Goal: Task Accomplishment & Management: Use online tool/utility

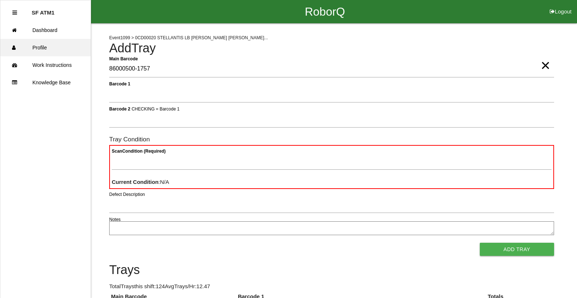
click at [47, 41] on link "Profile" at bounding box center [45, 47] width 90 height 17
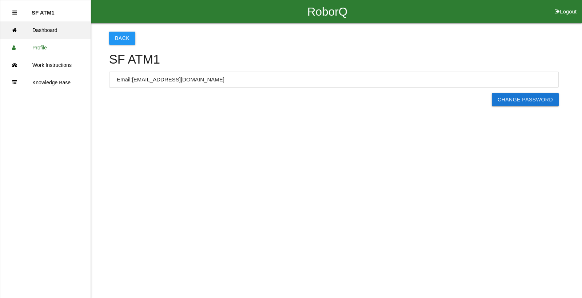
click at [46, 32] on link "Dashboard" at bounding box center [45, 29] width 90 height 17
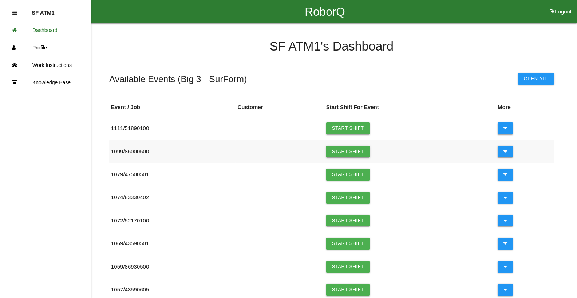
click at [346, 150] on link "Start Shift" at bounding box center [348, 152] width 44 height 12
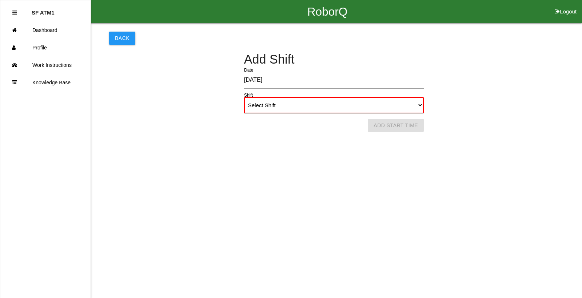
click at [313, 110] on select "Select Shift 1st Shift 2nd Shift 3rd Shift 4th Shift" at bounding box center [334, 105] width 180 height 16
select select "2"
click at [244, 97] on select "Select Shift 1st Shift 2nd Shift 3rd Shift 4th Shift" at bounding box center [334, 105] width 180 height 16
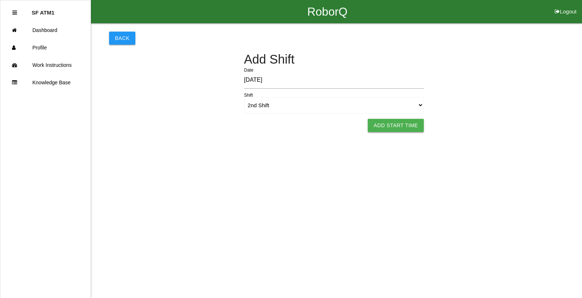
click at [402, 126] on button "Add Start Time" at bounding box center [396, 125] width 56 height 13
select select "7"
select select "53"
select select "2"
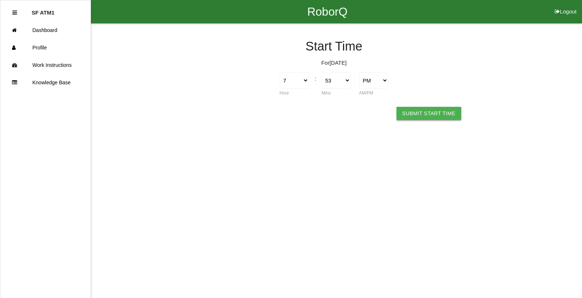
click at [417, 118] on button "Submit Start Time" at bounding box center [429, 113] width 65 height 13
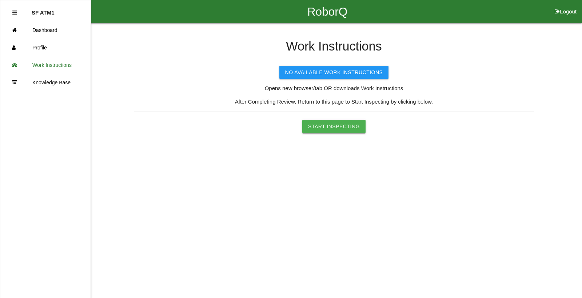
click at [330, 127] on button "Start Inspecting" at bounding box center [333, 126] width 63 height 13
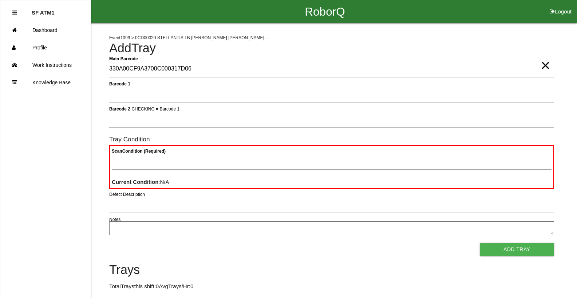
type Barcode "330A00CF9A3700C000317D06"
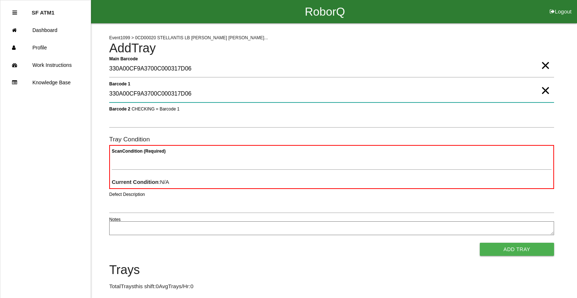
type 1 "330A00CF9A3700C000317D06"
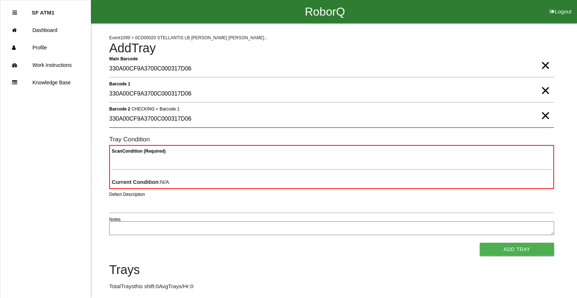
type 2 "330A00CF9A3700C000317D06"
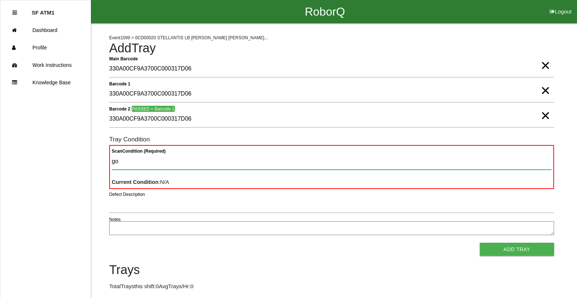
type Condition "goo"
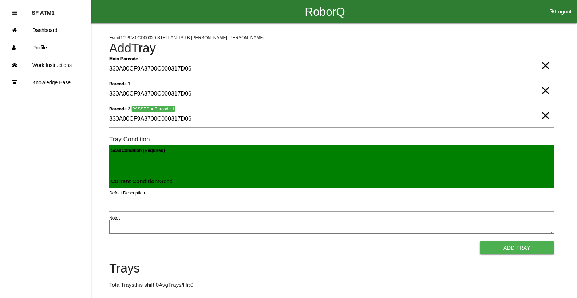
click at [479, 242] on button "Add Tray" at bounding box center [516, 248] width 74 height 13
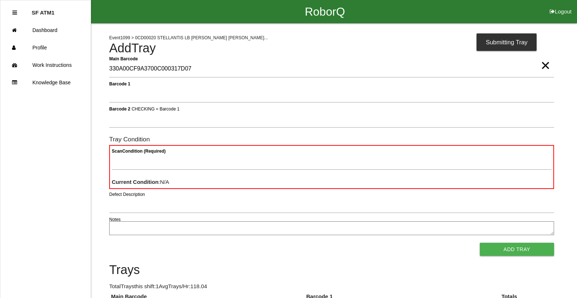
type Barcode "330A00CF9A3700C000317D07"
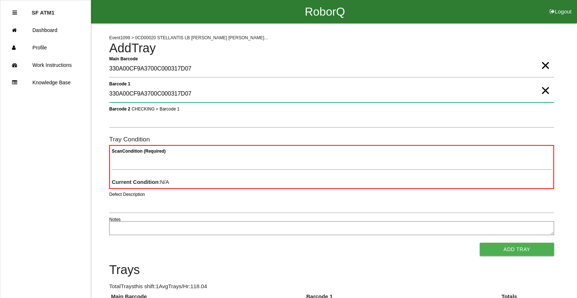
type 1 "330A00CF9A3700C000317D07"
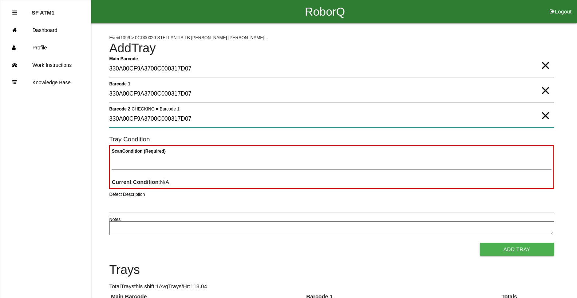
type 2 "330A00CF9A3700C000317D07"
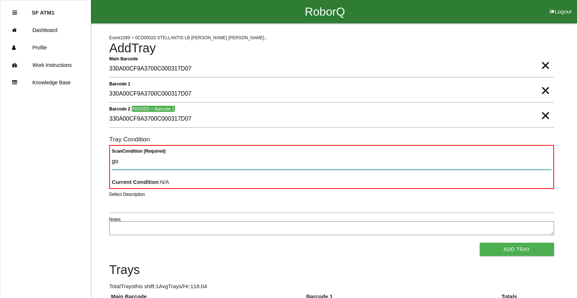
type Condition "goo"
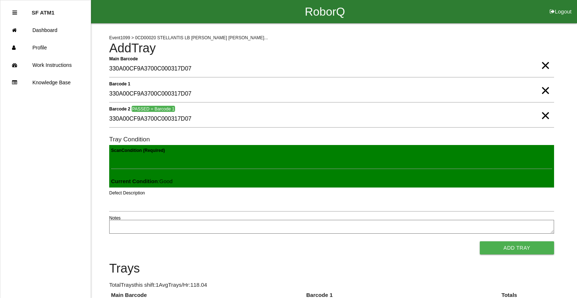
click at [479, 242] on button "Add Tray" at bounding box center [516, 248] width 74 height 13
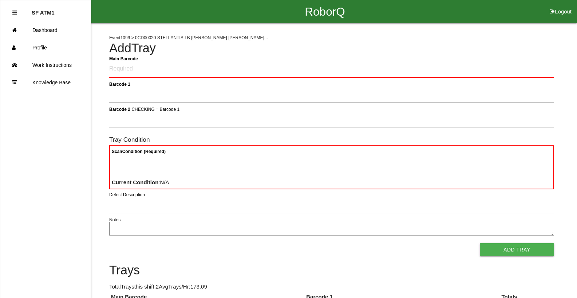
click at [134, 72] on Barcode "Main Barcode" at bounding box center [331, 69] width 445 height 17
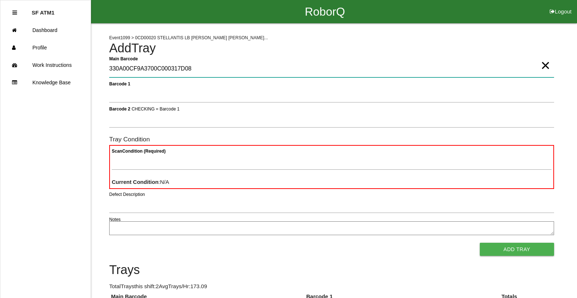
type Barcode "330A00CF9A3700C000317D08"
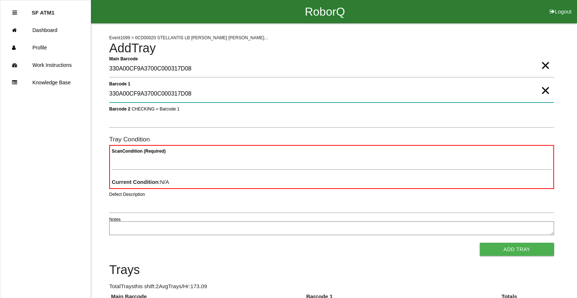
type 1 "330A00CF9A3700C000317D08"
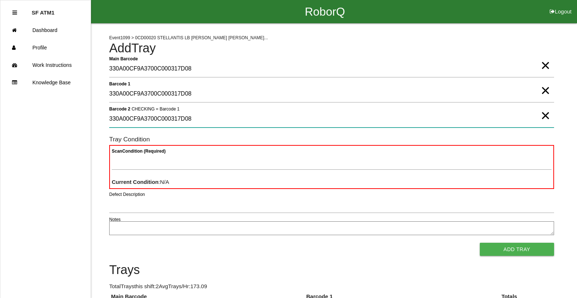
type 2 "330A00CF9A3700C000317D08"
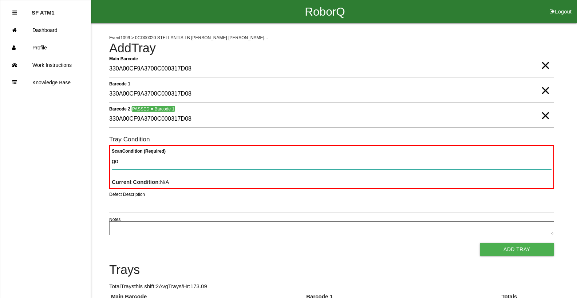
type Condition "goo"
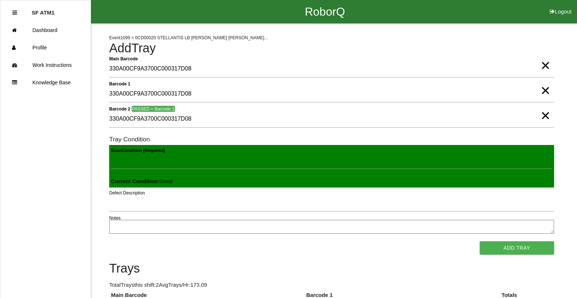
click at [479, 242] on button "Add Tray" at bounding box center [516, 248] width 74 height 13
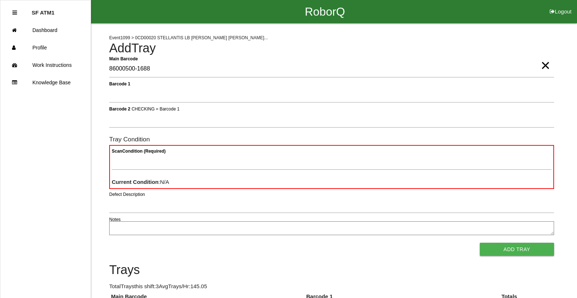
type Barcode "86000500-1688"
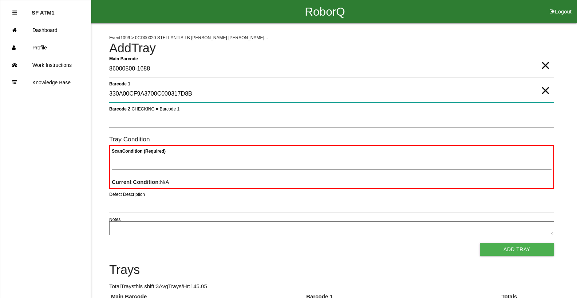
type 1 "330A00CF9A3700C000317D8B"
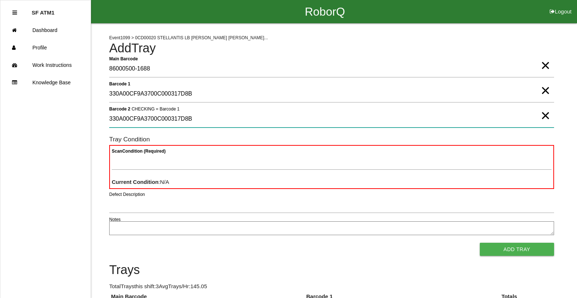
type 2 "330A00CF9A3700C000317D8B"
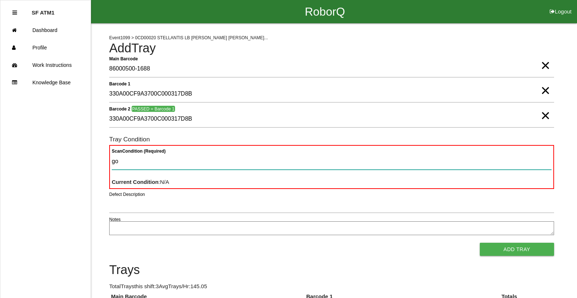
type Condition "goo"
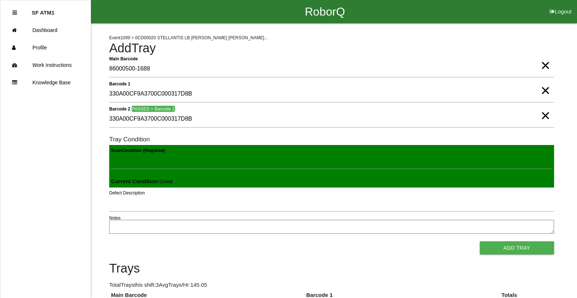
click at [479, 242] on button "Add Tray" at bounding box center [516, 248] width 74 height 13
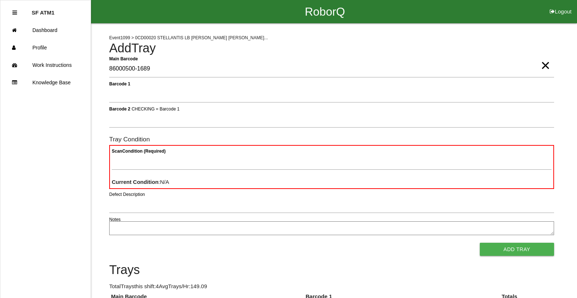
type Barcode "86000500-1689"
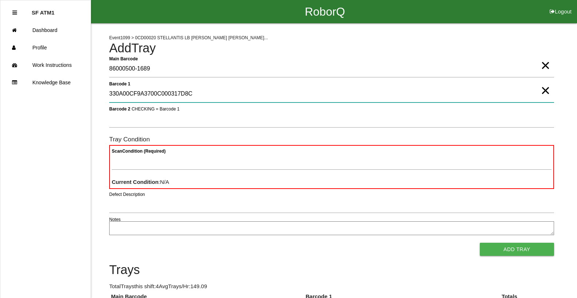
type 1 "330A00CF9A3700C000317D8C"
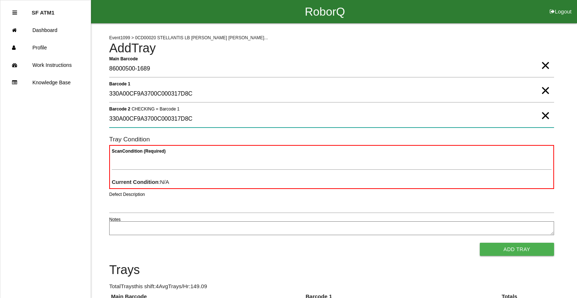
type 2 "330A00CF9A3700C000317D8C"
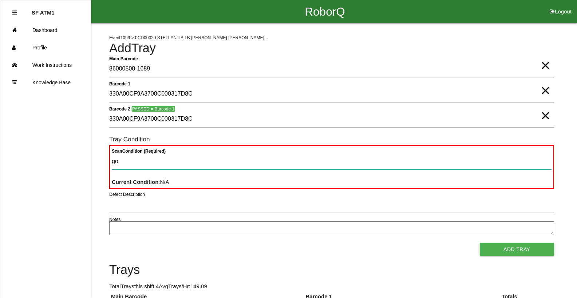
type Condition "goo"
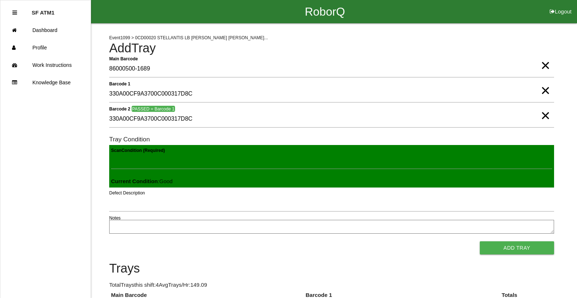
click at [479, 242] on button "Add Tray" at bounding box center [516, 248] width 74 height 13
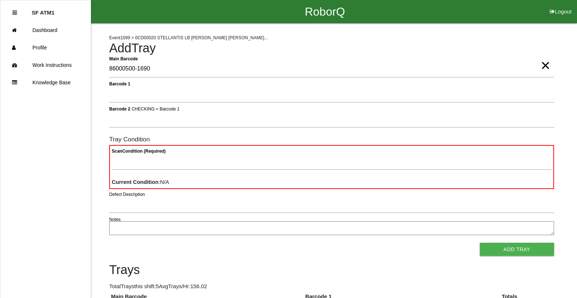
type Barcode "86000500-1690"
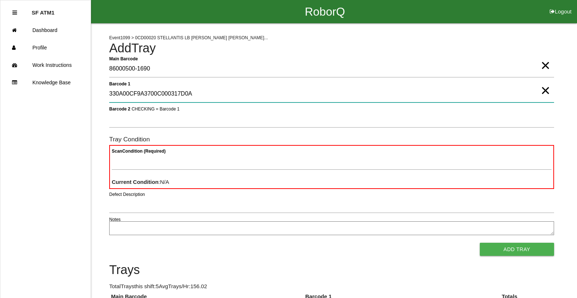
type 1 "330A00CF9A3700C000317D0A"
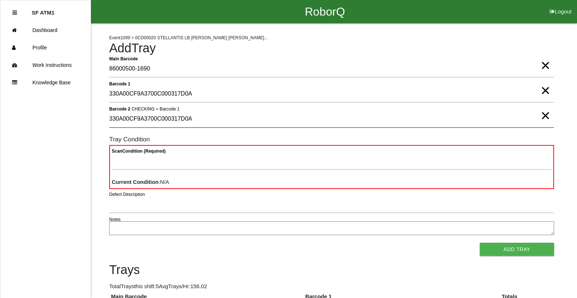
type 2 "330A00CF9A3700C000317D0A"
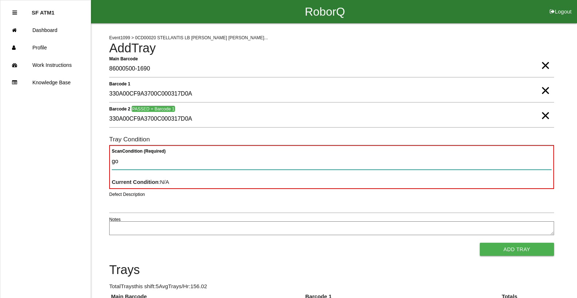
type Condition "goo"
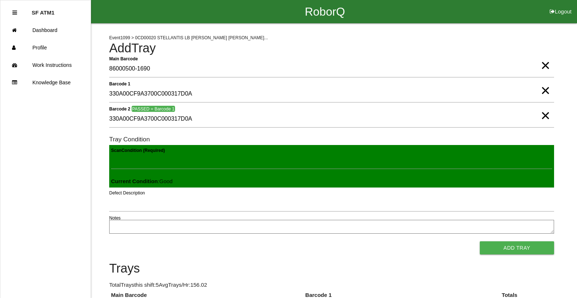
click at [479, 242] on button "Add Tray" at bounding box center [516, 248] width 74 height 13
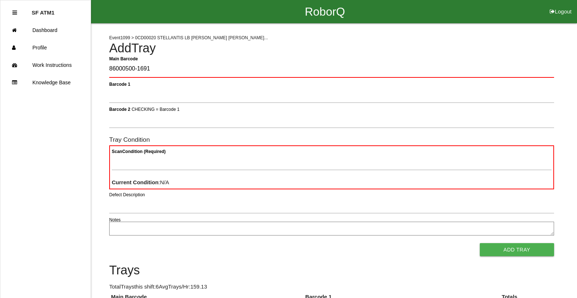
type Barcode "86000500-1691"
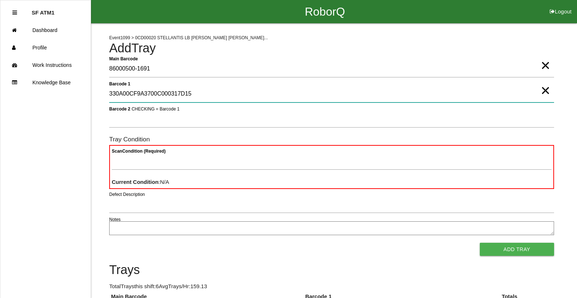
type 1 "330A00CF9A3700C000317D15"
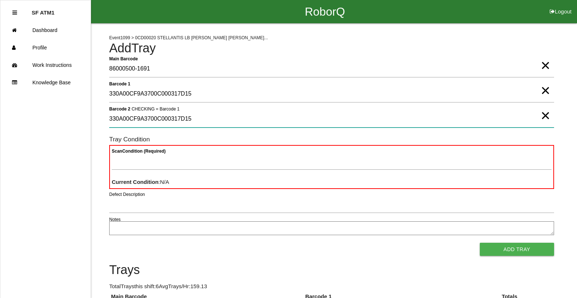
type 2 "330A00CF9A3700C000317D15"
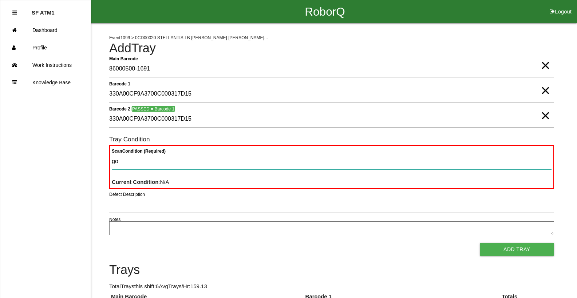
type Condition "goo"
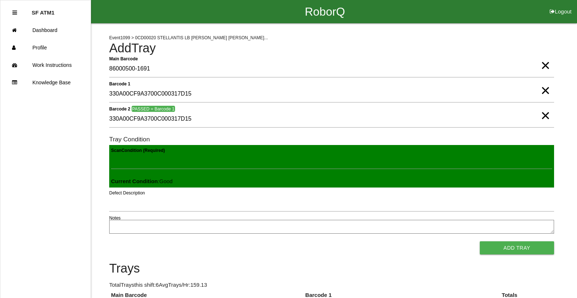
click at [479, 242] on button "Add Tray" at bounding box center [516, 248] width 74 height 13
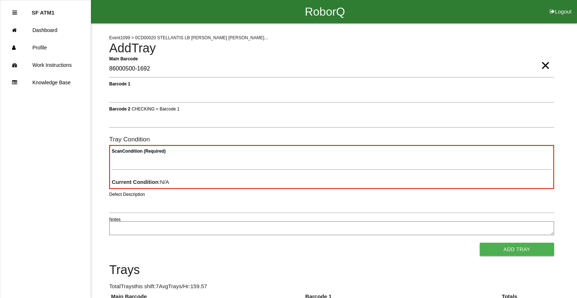
type Barcode "86000500-1692"
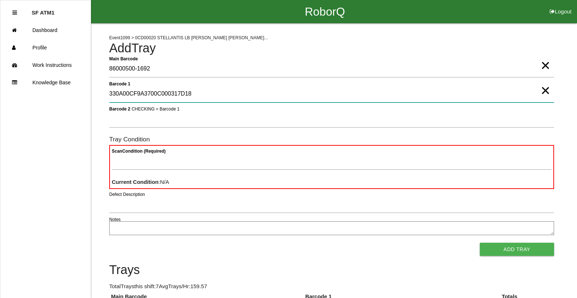
type 1 "330A00CF9A3700C000317D18"
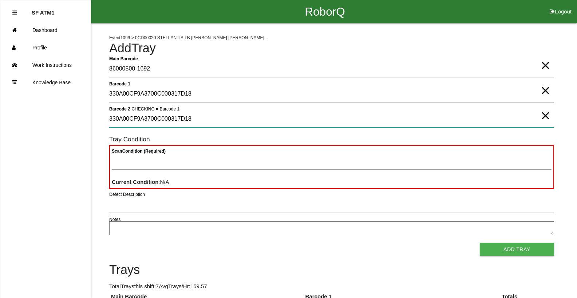
type 2 "330A00CF9A3700C000317D18"
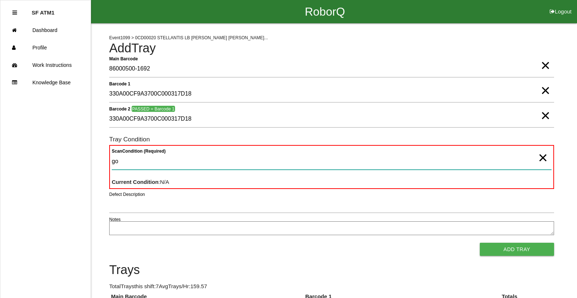
type Condition "goo"
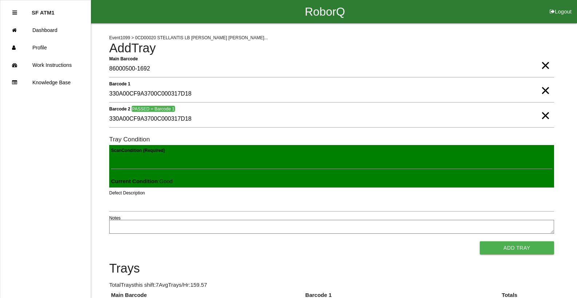
click button "Add Tray" at bounding box center [516, 248] width 74 height 13
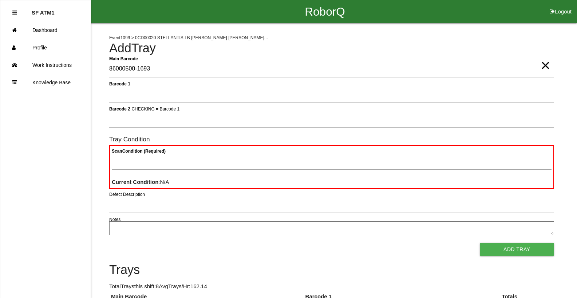
type Barcode "86000500-1693"
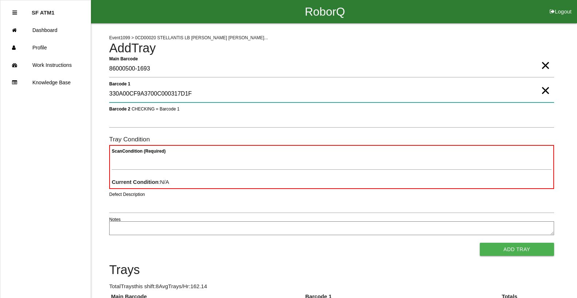
type 1 "330A00CF9A3700C000317D1F"
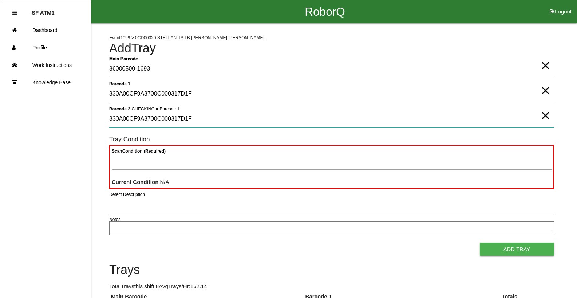
type 2 "330A00CF9A3700C000317D1F"
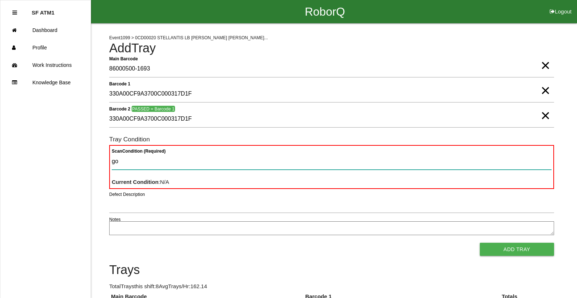
type Condition "goo"
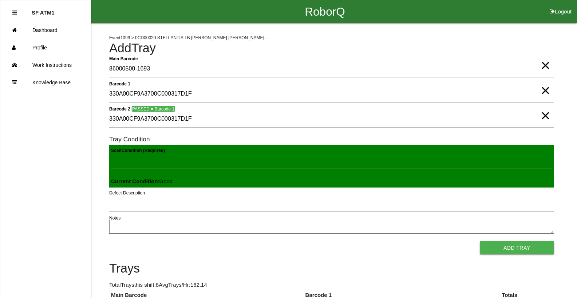
click at [479, 242] on button "Add Tray" at bounding box center [516, 248] width 74 height 13
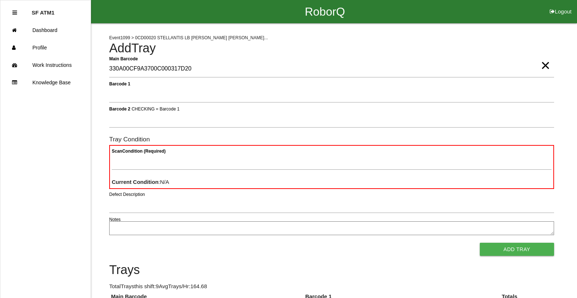
type Barcode "330A00CF9A3700C000317D20"
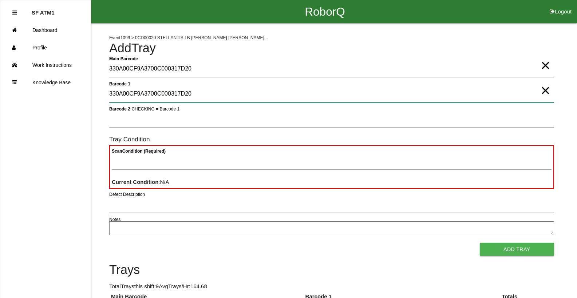
type 1 "330A00CF9A3700C000317D20"
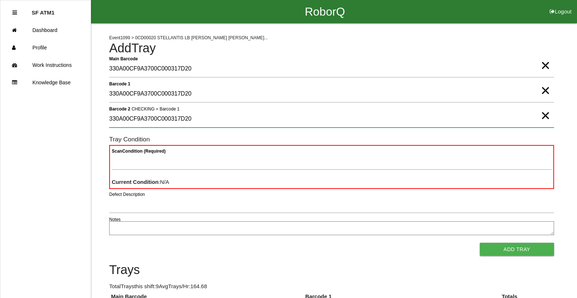
type 2 "330A00CF9A3700C000317D20"
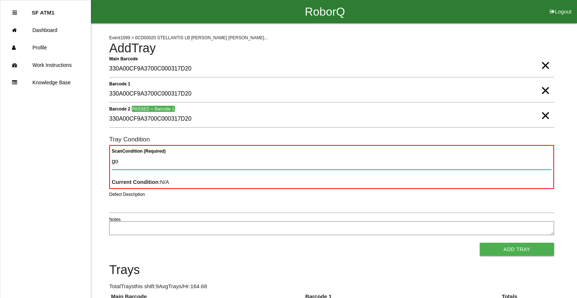
type Condition "goo"
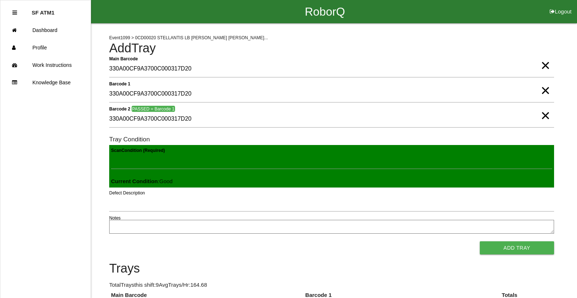
click button "Add Tray" at bounding box center [516, 248] width 74 height 13
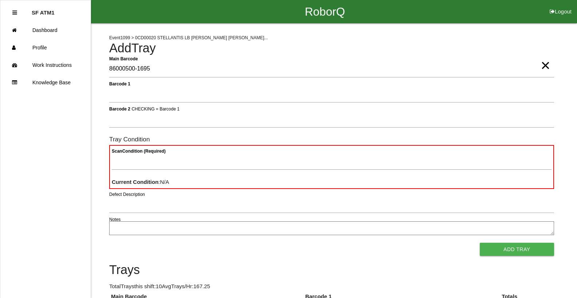
type Barcode "86000500-1695"
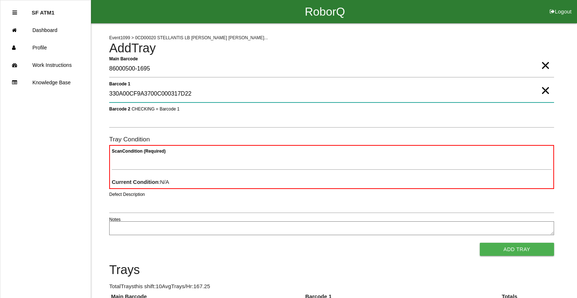
type 1 "330A00CF9A3700C000317D22"
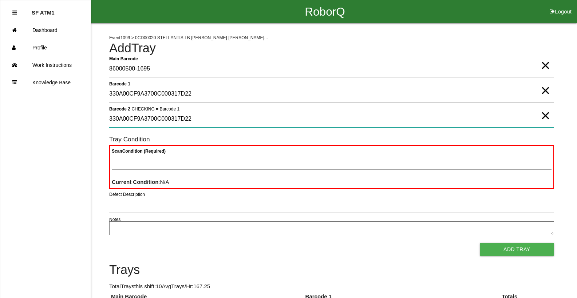
type 2 "330A00CF9A3700C000317D22"
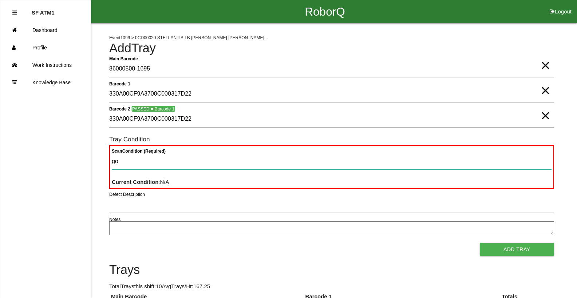
type Condition "goo"
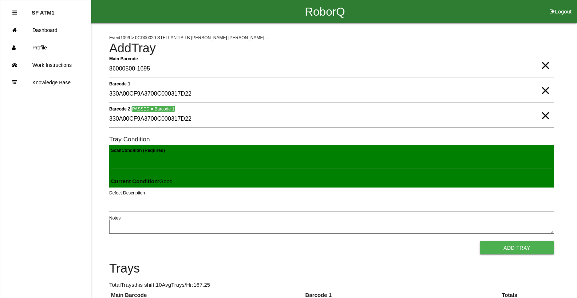
click at [479, 242] on button "Add Tray" at bounding box center [516, 248] width 74 height 13
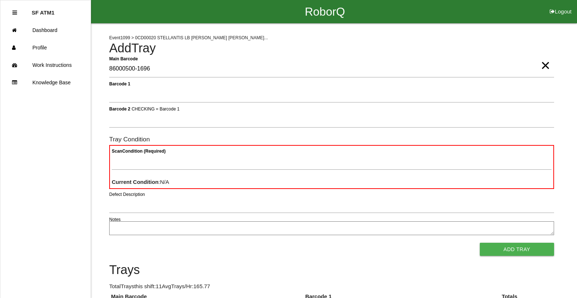
type Barcode "86000500-1696"
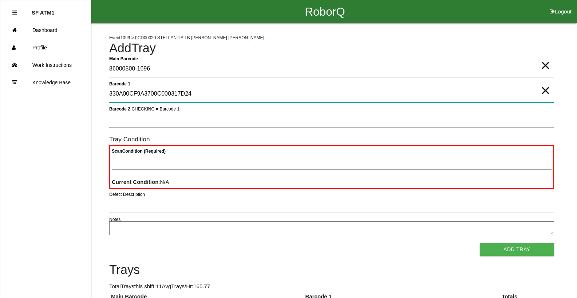
type 1 "330A00CF9A3700C000317D24"
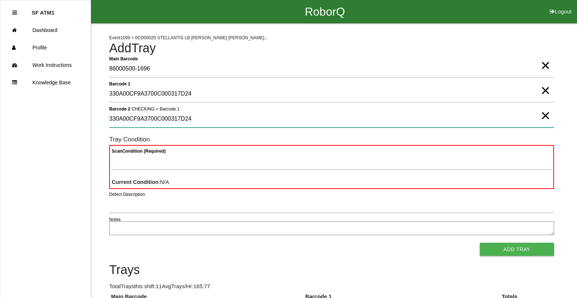
type 2 "330A00CF9A3700C000317D24"
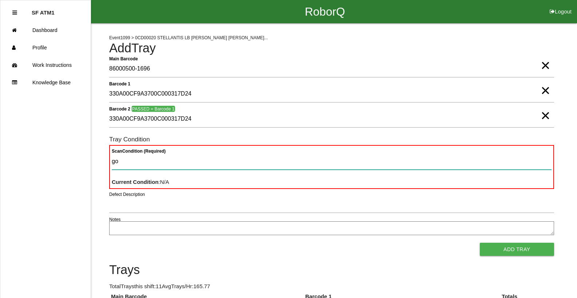
type Condition "goo"
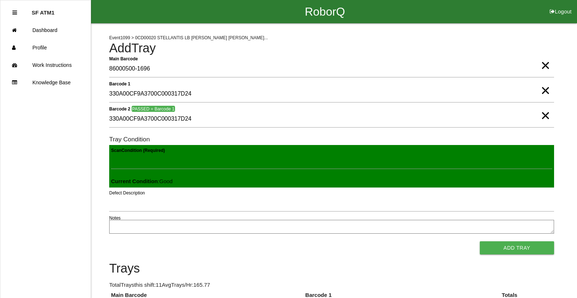
click at [479, 242] on button "Add Tray" at bounding box center [516, 248] width 74 height 13
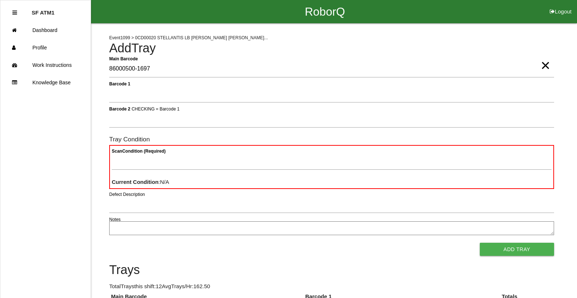
type Barcode "86000500-1697"
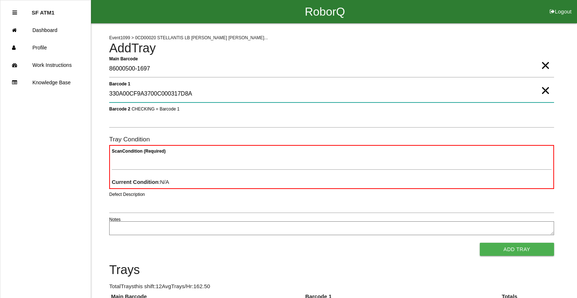
type 1 "330A00CF9A3700C000317D8A"
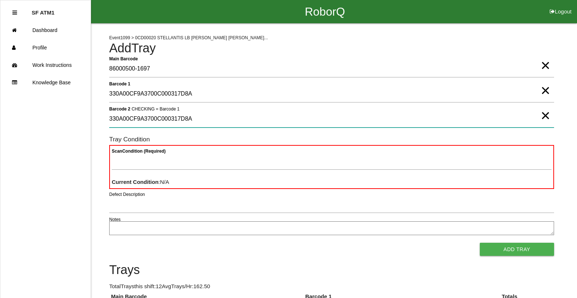
type 2 "330A00CF9A3700C000317D8A"
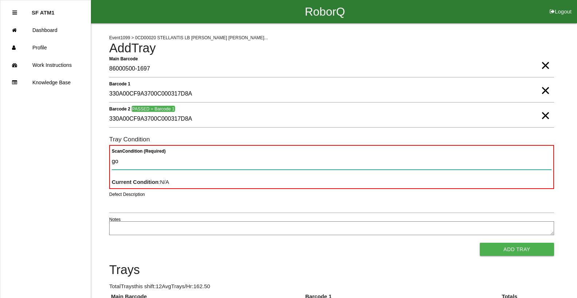
type Condition "goo"
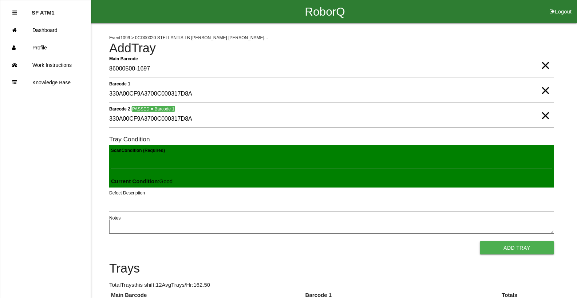
click at [479, 242] on button "Add Tray" at bounding box center [516, 248] width 74 height 13
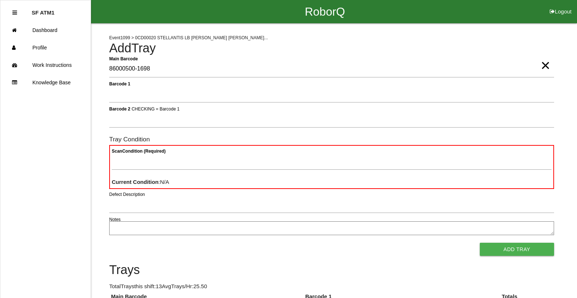
type Barcode "86000500-1698"
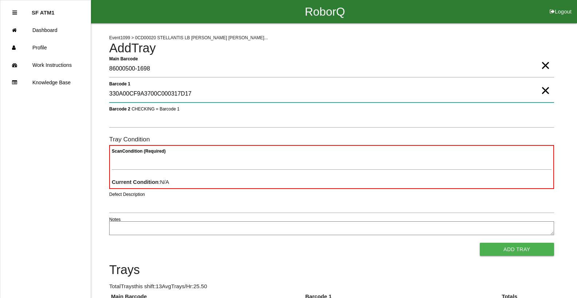
type 1 "330A00CF9A3700C000317D17"
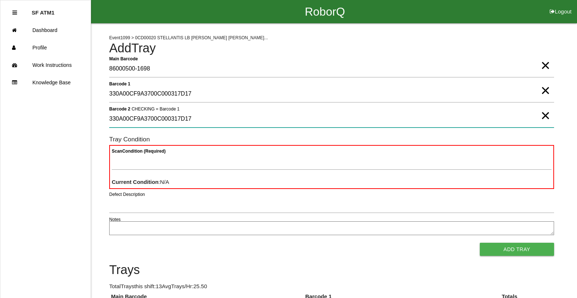
type 2 "330A00CF9A3700C000317D17"
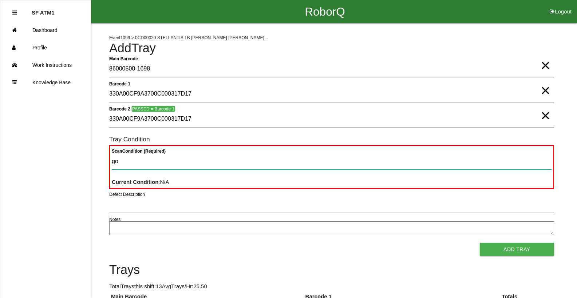
type Condition "goo"
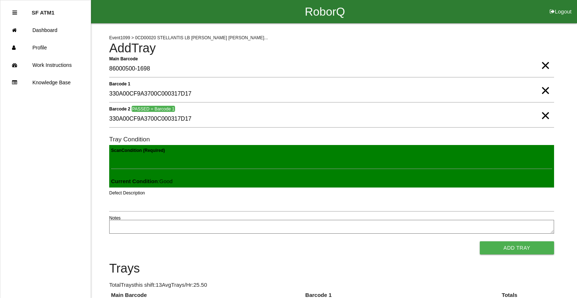
click at [479, 242] on button "Add Tray" at bounding box center [516, 248] width 74 height 13
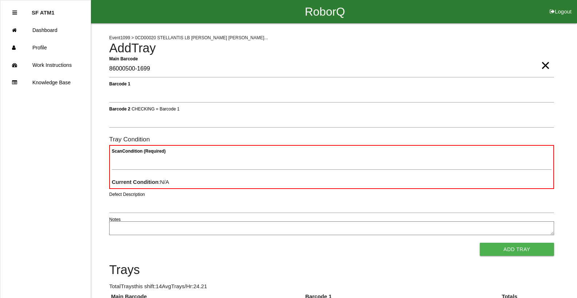
type Barcode "86000500-1699"
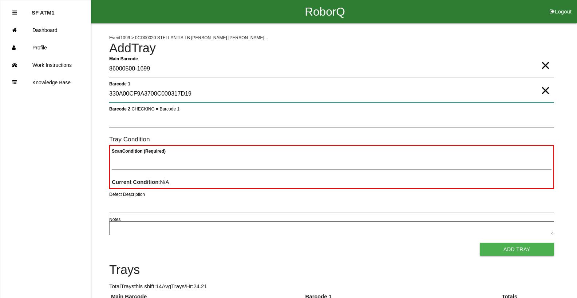
type 1 "330A00CF9A3700C000317D19"
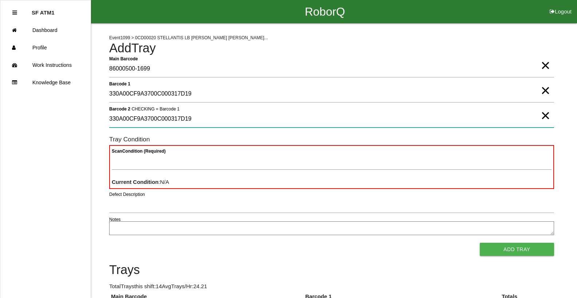
type 2 "330A00CF9A3700C000317D19"
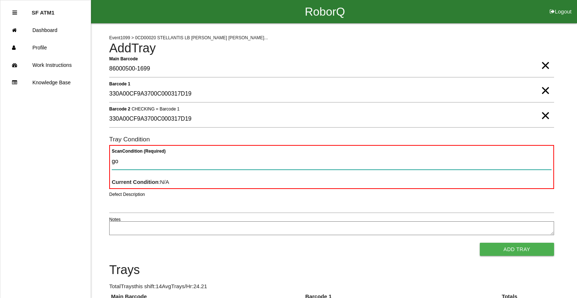
type Condition "goo"
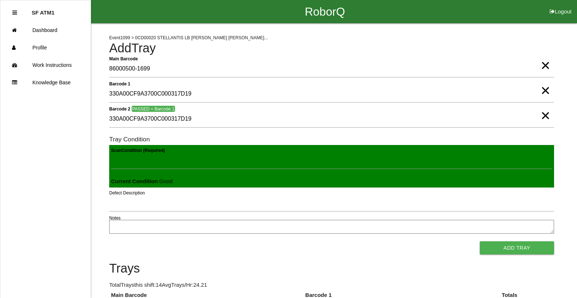
click at [479, 242] on button "Add Tray" at bounding box center [516, 248] width 74 height 13
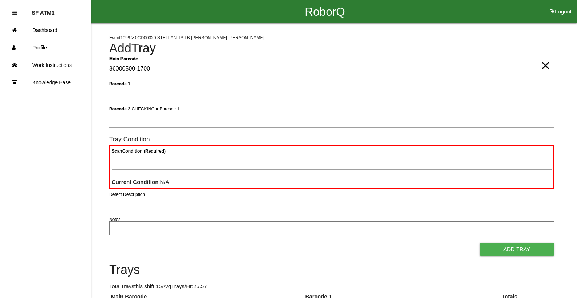
type Barcode "86000500-1700"
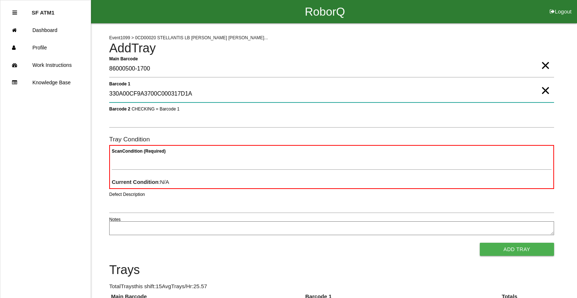
type 1 "330A00CF9A3700C000317D1A"
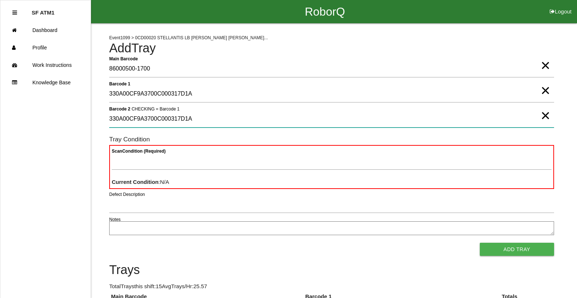
type 2 "330A00CF9A3700C000317D1A"
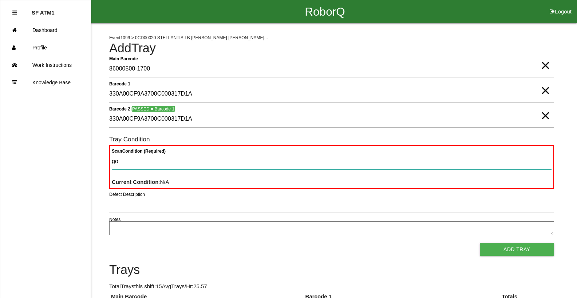
type Condition "goo"
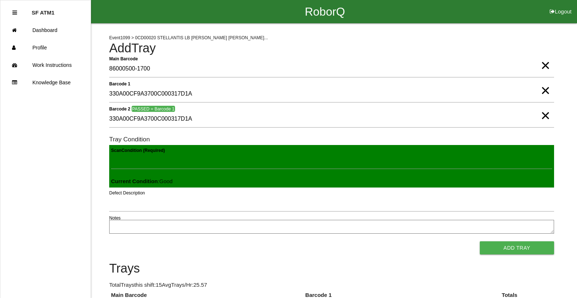
click at [479, 242] on button "Add Tray" at bounding box center [516, 248] width 74 height 13
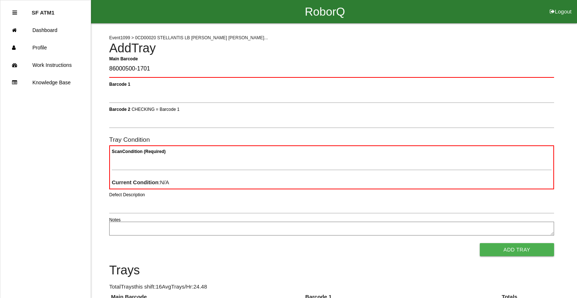
type Barcode "86000500-1701"
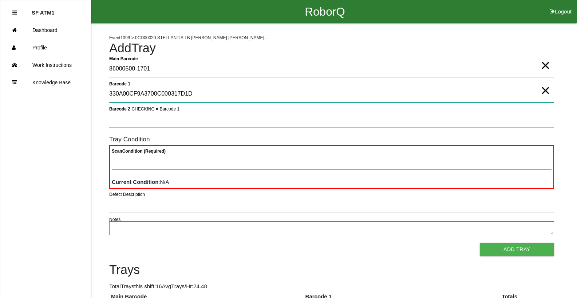
type 1 "330A00CF9A3700C000317D1D"
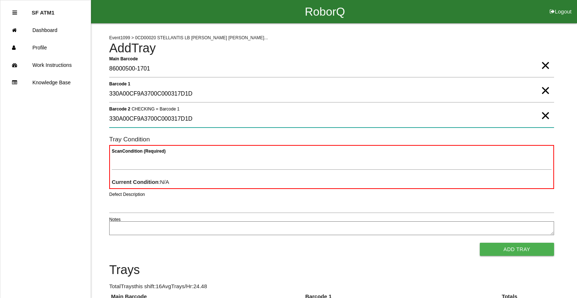
type 2 "330A00CF9A3700C000317D1D"
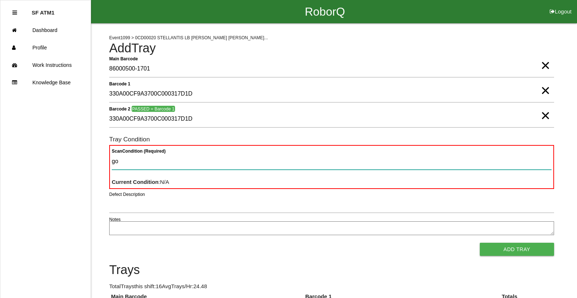
type Condition "goo"
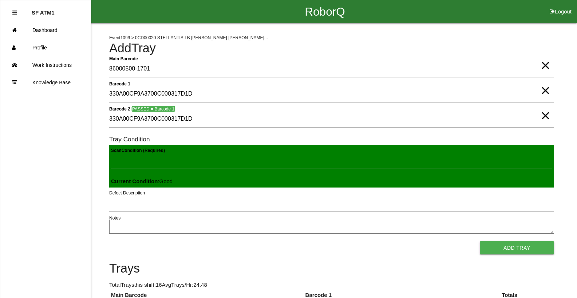
click at [479, 242] on button "Add Tray" at bounding box center [516, 248] width 74 height 13
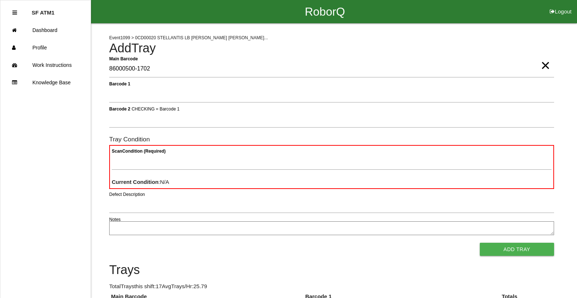
type Barcode "86000500-1702"
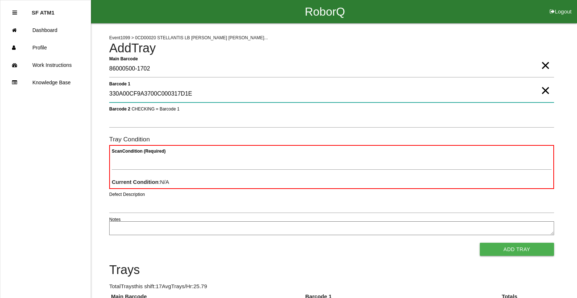
type 1 "330A00CF9A3700C000317D1E"
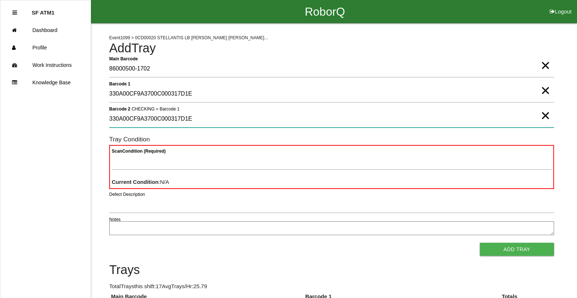
type 2 "330A00CF9A3700C000317D1E"
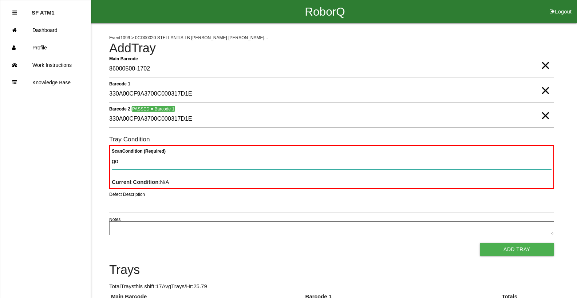
type Condition "goo"
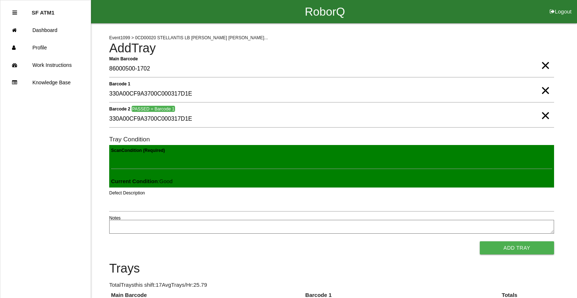
click at [479, 242] on button "Add Tray" at bounding box center [516, 248] width 74 height 13
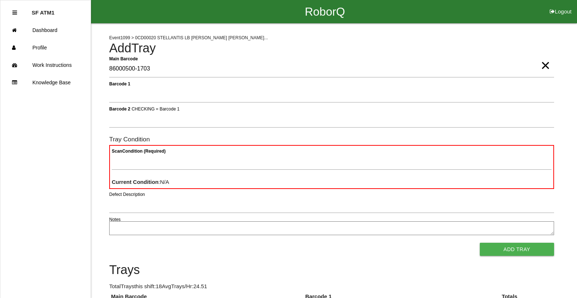
type Barcode "86000500-1703"
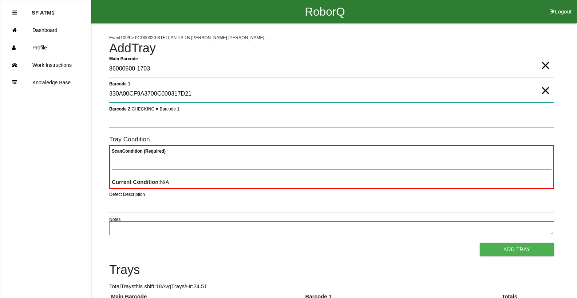
type 1 "330A00CF9A3700C000317D21"
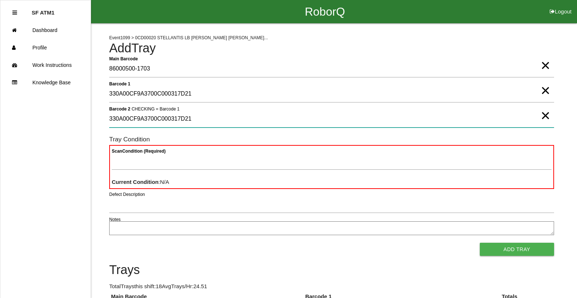
type 2 "330A00CF9A3700C000317D21"
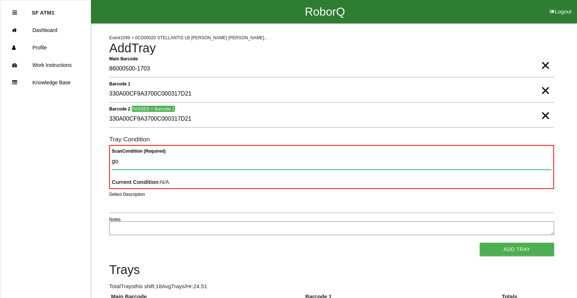
type Condition "goo"
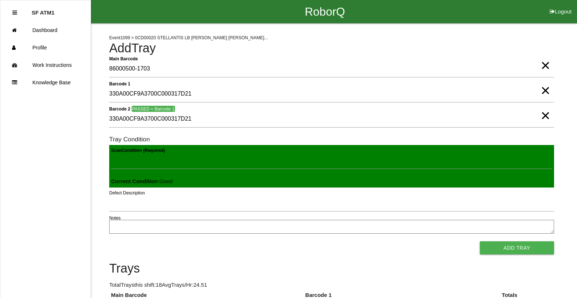
click at [479, 242] on button "Add Tray" at bounding box center [516, 248] width 74 height 13
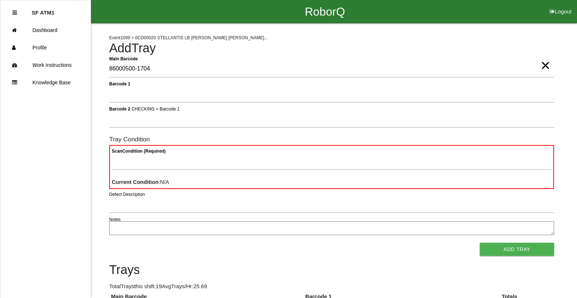
type Barcode "86000500-1704"
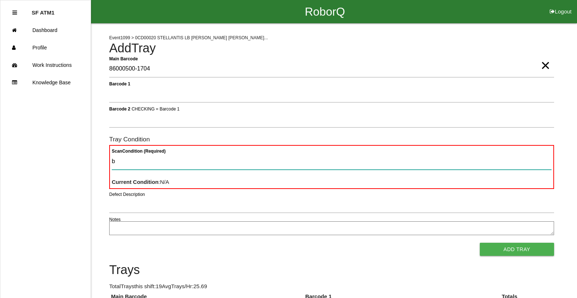
type Condition "ba"
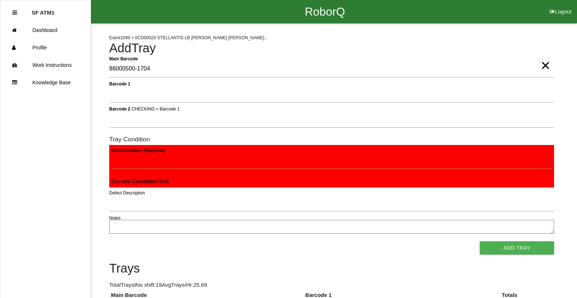
click at [479, 242] on button "Add Tray" at bounding box center [516, 248] width 74 height 13
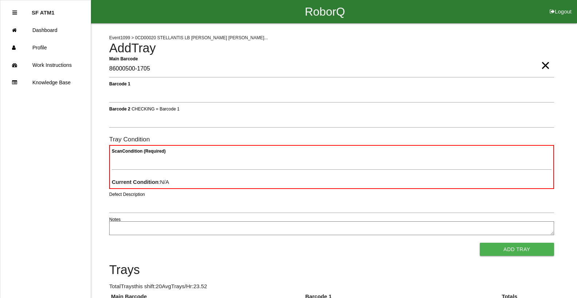
type Barcode "86000500-1705"
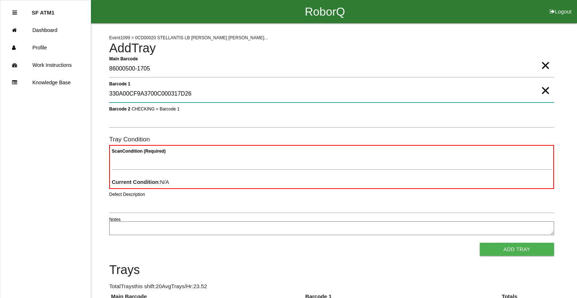
type 1 "330A00CF9A3700C000317D26"
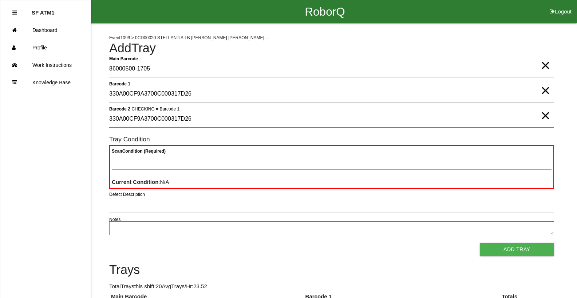
type 2 "330A00CF9A3700C000317D26"
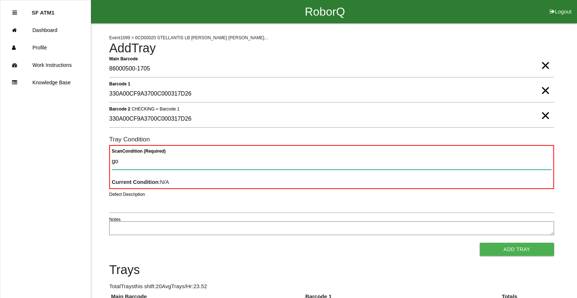
type Condition "goo"
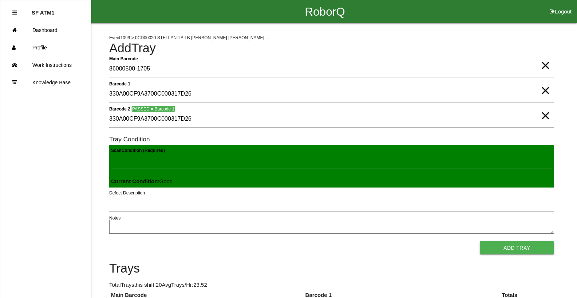
click at [479, 242] on button "Add Tray" at bounding box center [516, 248] width 74 height 13
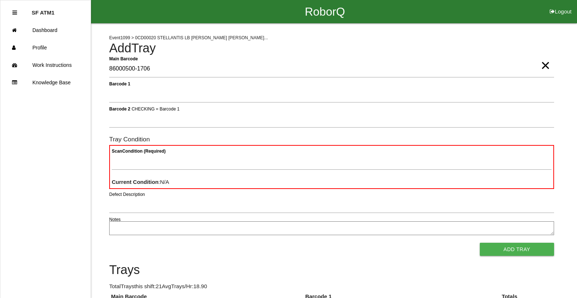
type Barcode "86000500-1706"
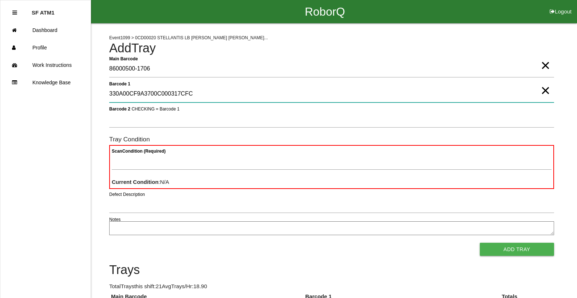
type 1 "330A00CF9A3700C000317CFC"
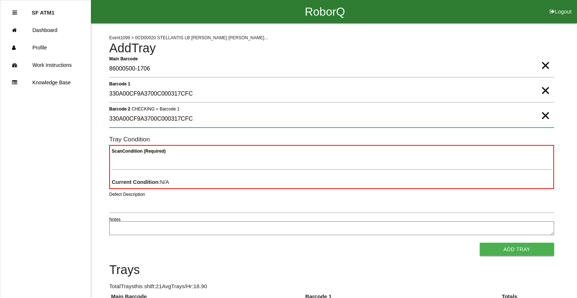
type 2 "330A00CF9A3700C000317CFC"
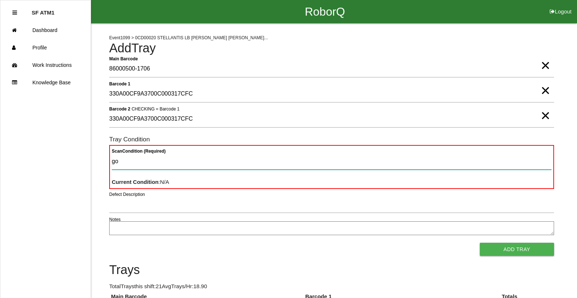
type Condition "goo"
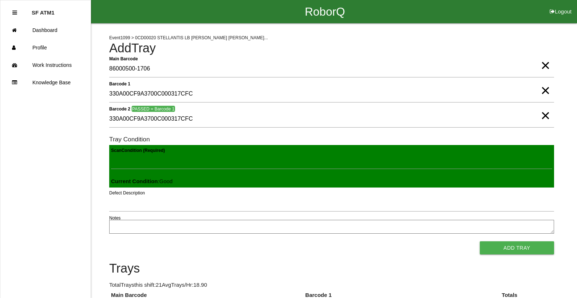
click at [479, 242] on button "Add Tray" at bounding box center [516, 248] width 74 height 13
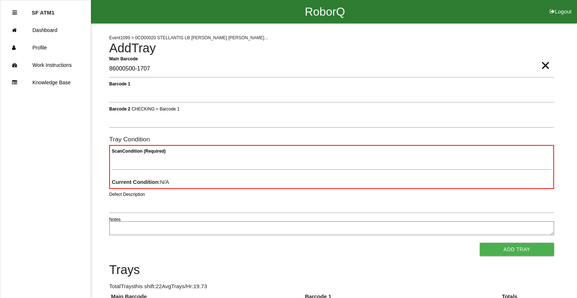
type Barcode "86000500-1707"
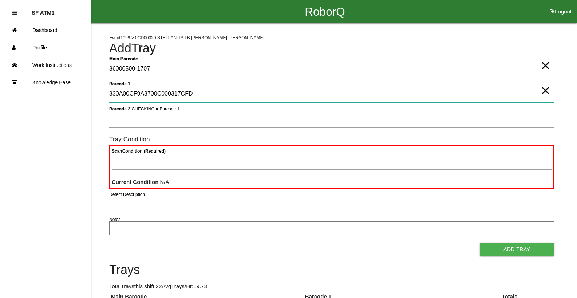
type 1 "330A00CF9A3700C000317CFD"
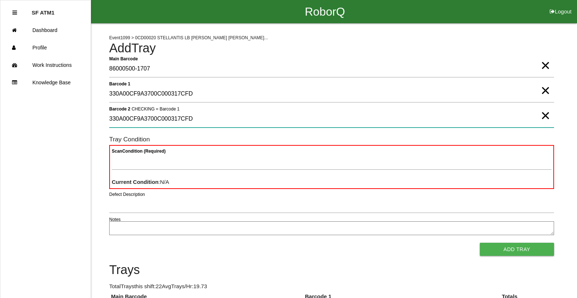
type 2 "330A00CF9A3700C000317CFD"
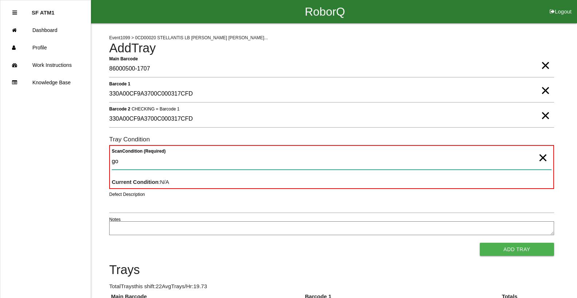
type Condition "goo"
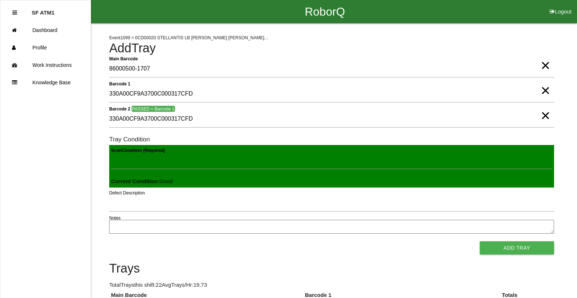
click at [479, 242] on button "Add Tray" at bounding box center [516, 248] width 74 height 13
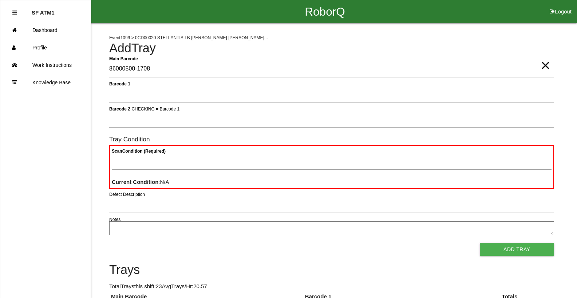
type Barcode "86000500-1708"
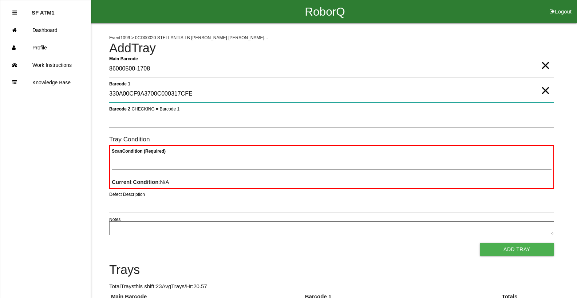
type 1 "330A00CF9A3700C000317CFE"
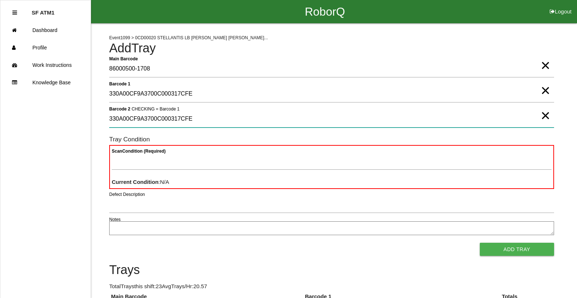
type 2 "330A00CF9A3700C000317CFE"
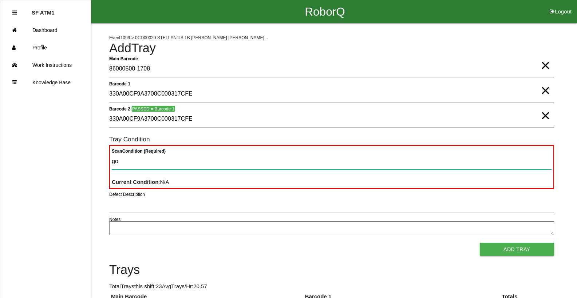
type Condition "goo"
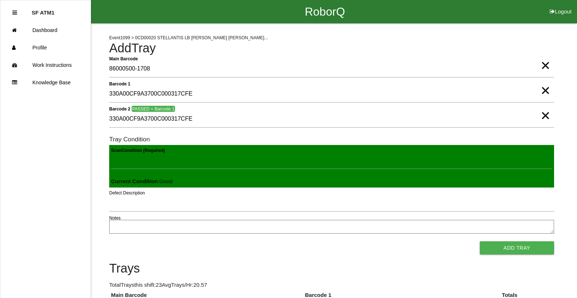
click at [479, 242] on button "Add Tray" at bounding box center [516, 248] width 74 height 13
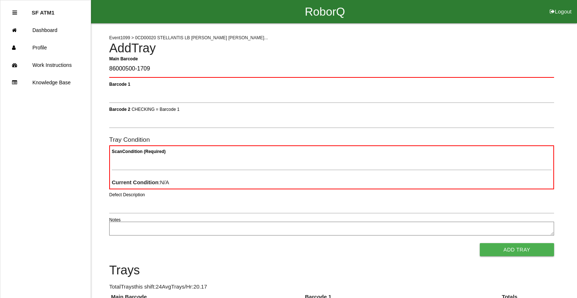
type Barcode "86000500-1709"
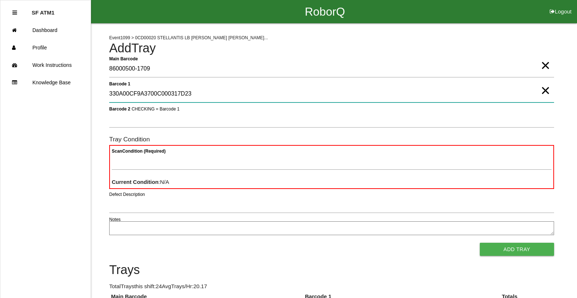
type 1 "330A00CF9A3700C000317D23"
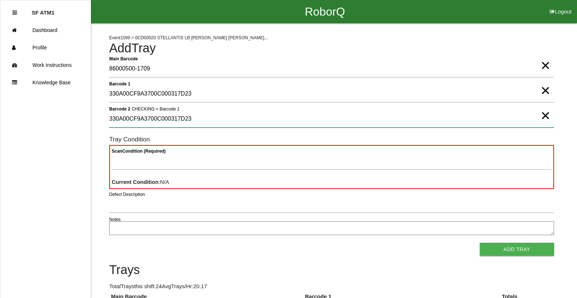
type 2 "330A00CF9A3700C000317D23"
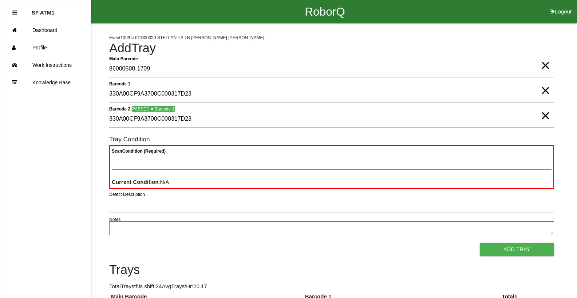
click at [479, 243] on button "Add Tray" at bounding box center [516, 249] width 74 height 13
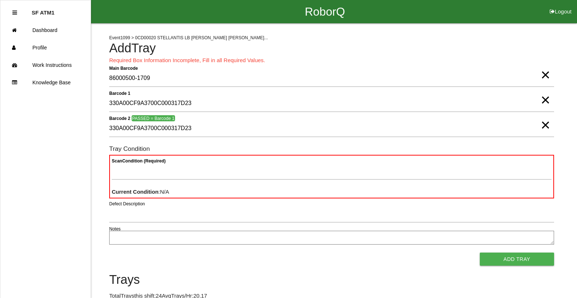
click at [479, 253] on button "Add Tray" at bounding box center [516, 259] width 74 height 13
click at [545, 75] on span "×" at bounding box center [544, 67] width 9 height 15
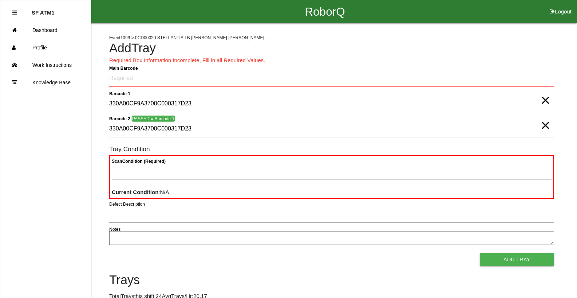
click at [544, 100] on span "×" at bounding box center [544, 93] width 9 height 15
click at [544, 126] on span "×" at bounding box center [544, 118] width 9 height 15
click at [152, 78] on Barcode "Main Barcode" at bounding box center [331, 78] width 445 height 17
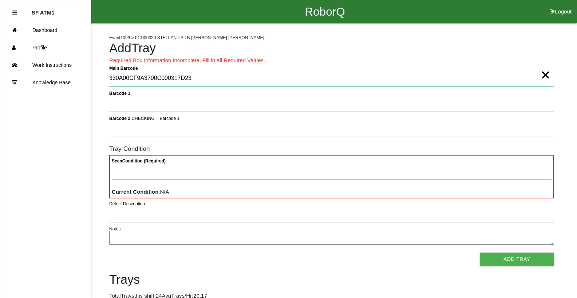
type Barcode "330A00CF9A3700C000317D23"
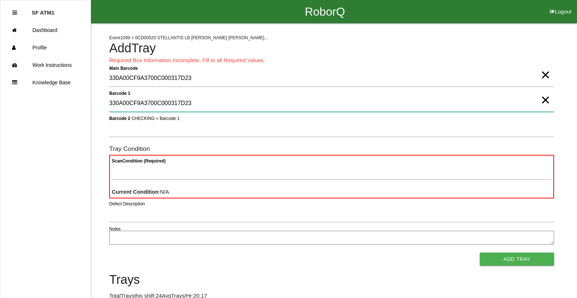
type 1 "330A00CF9A3700C000317D23"
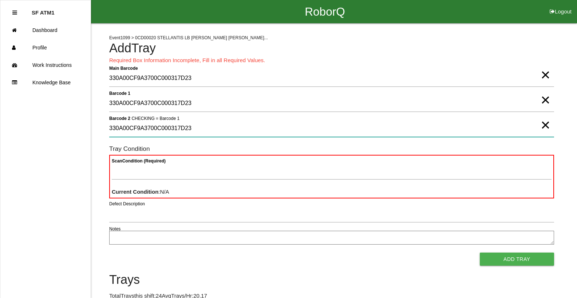
type 2 "330A00CF9A3700C000317D23"
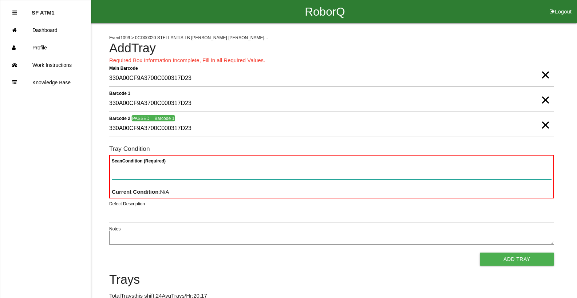
click at [479, 253] on button "Add Tray" at bounding box center [516, 259] width 74 height 13
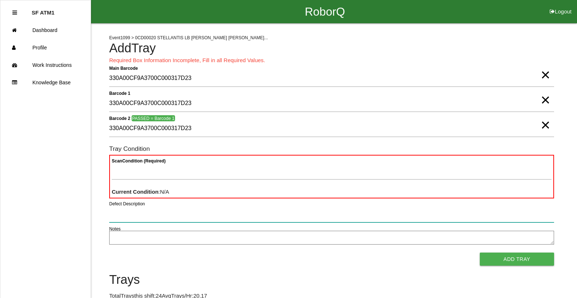
click at [479, 253] on button "Add Tray" at bounding box center [516, 259] width 74 height 13
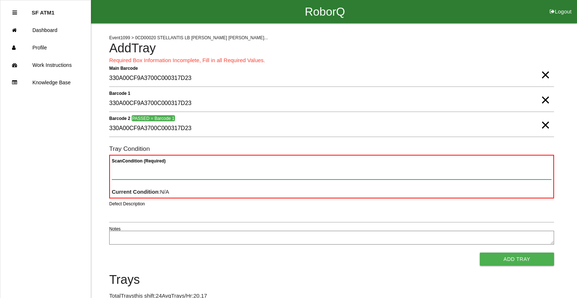
click at [175, 175] on Condition "Scan Condition (Required)" at bounding box center [331, 171] width 439 height 17
type Condition "goo"
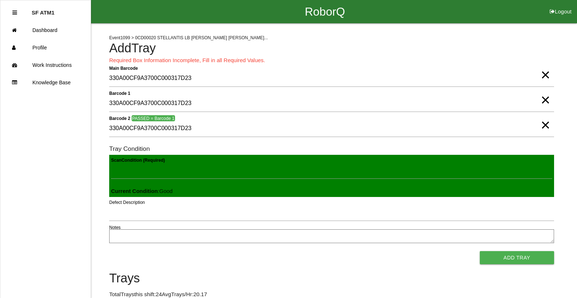
click at [479, 251] on button "Add Tray" at bounding box center [516, 257] width 74 height 13
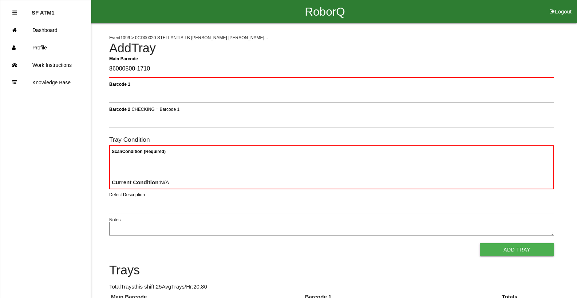
type Barcode "86000500-1710"
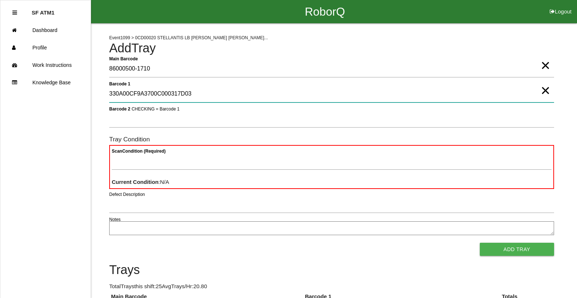
type 1 "330A00CF9A3700C000317D03"
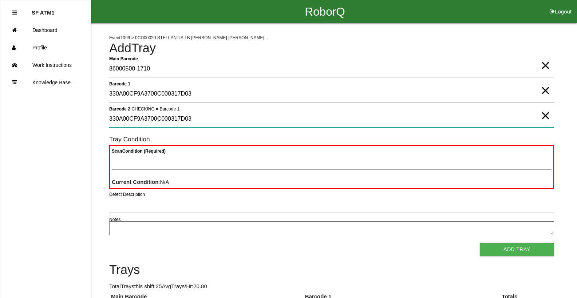
type 2 "330A00CF9A3700C000317D03"
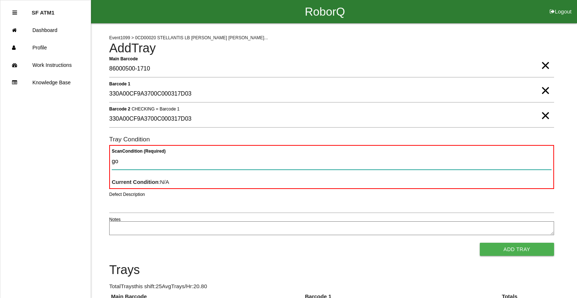
type Condition "goo"
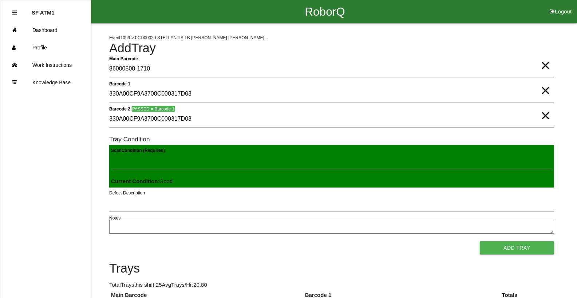
click at [479, 242] on button "Add Tray" at bounding box center [516, 248] width 74 height 13
